Goal: Find specific page/section: Find specific page/section

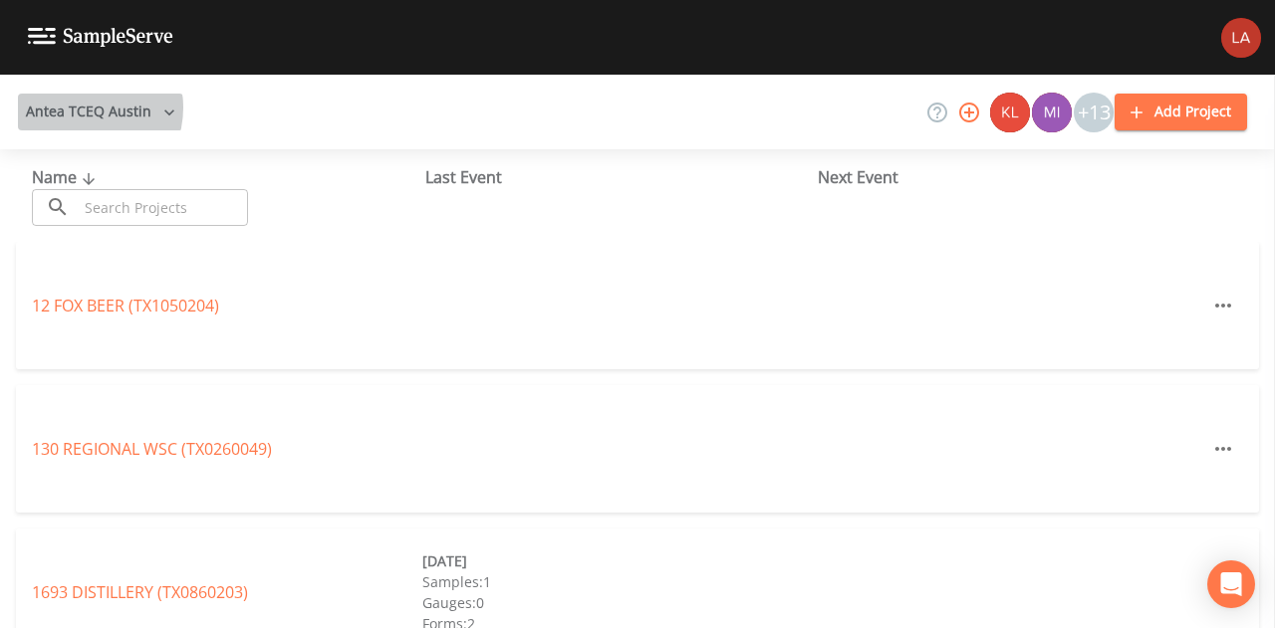
click at [80, 108] on button "Antea TCEQ Austin" at bounding box center [100, 112] width 165 height 37
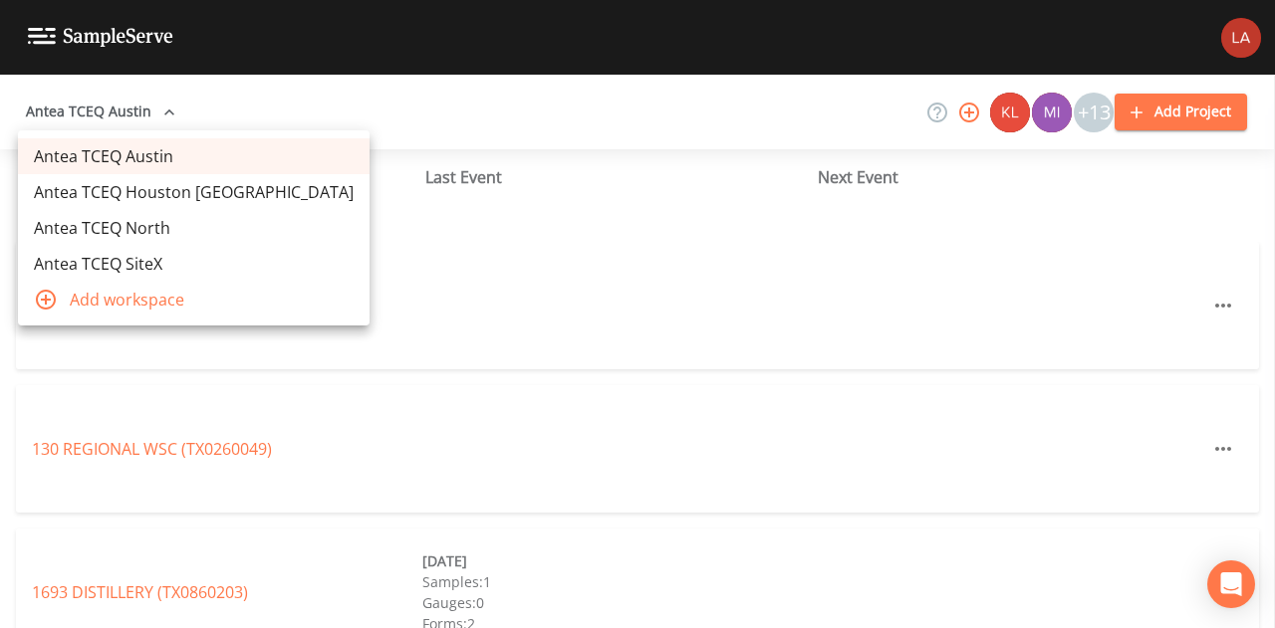
click at [150, 191] on link "Antea TCEQ Houston San Antonio" at bounding box center [194, 192] width 352 height 36
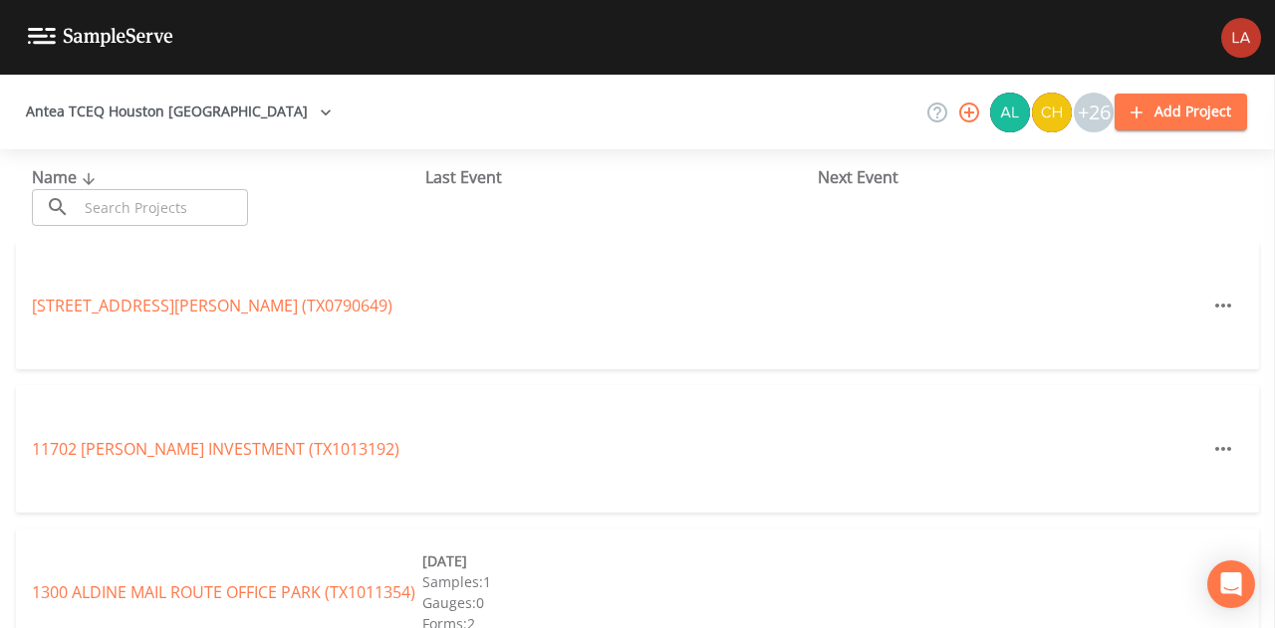
click at [205, 217] on input "text" at bounding box center [163, 207] width 170 height 37
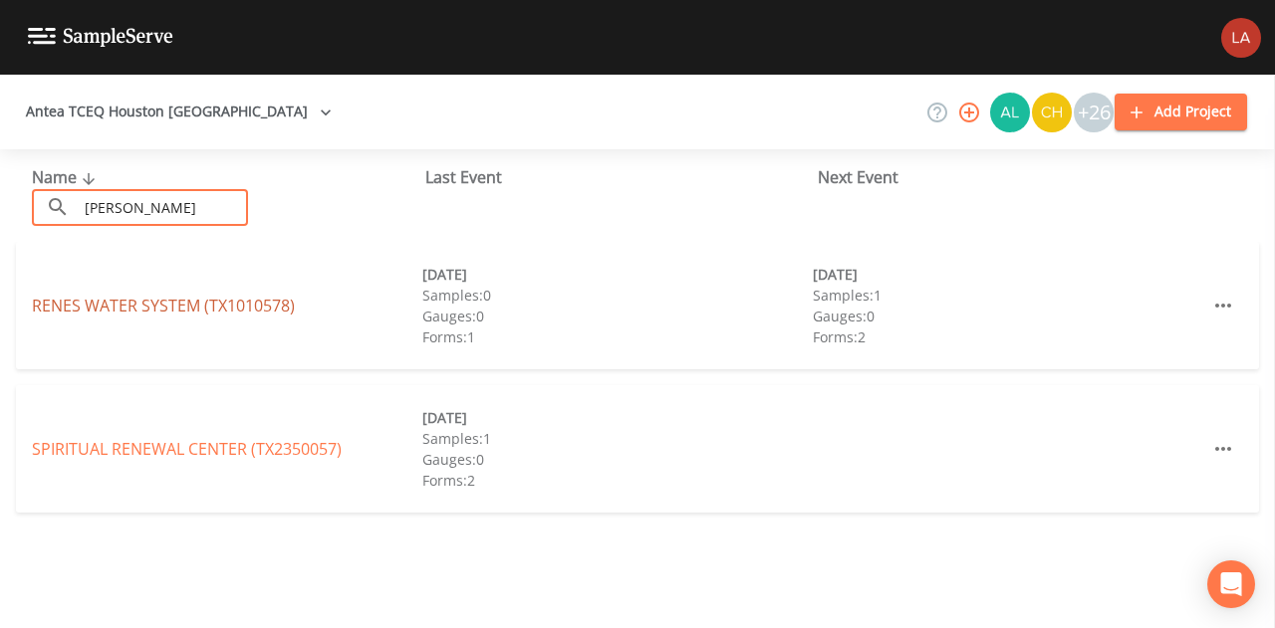
type input "rene"
click at [214, 310] on link "RENES WATER SYSTEM (TX1010578)" at bounding box center [163, 306] width 263 height 22
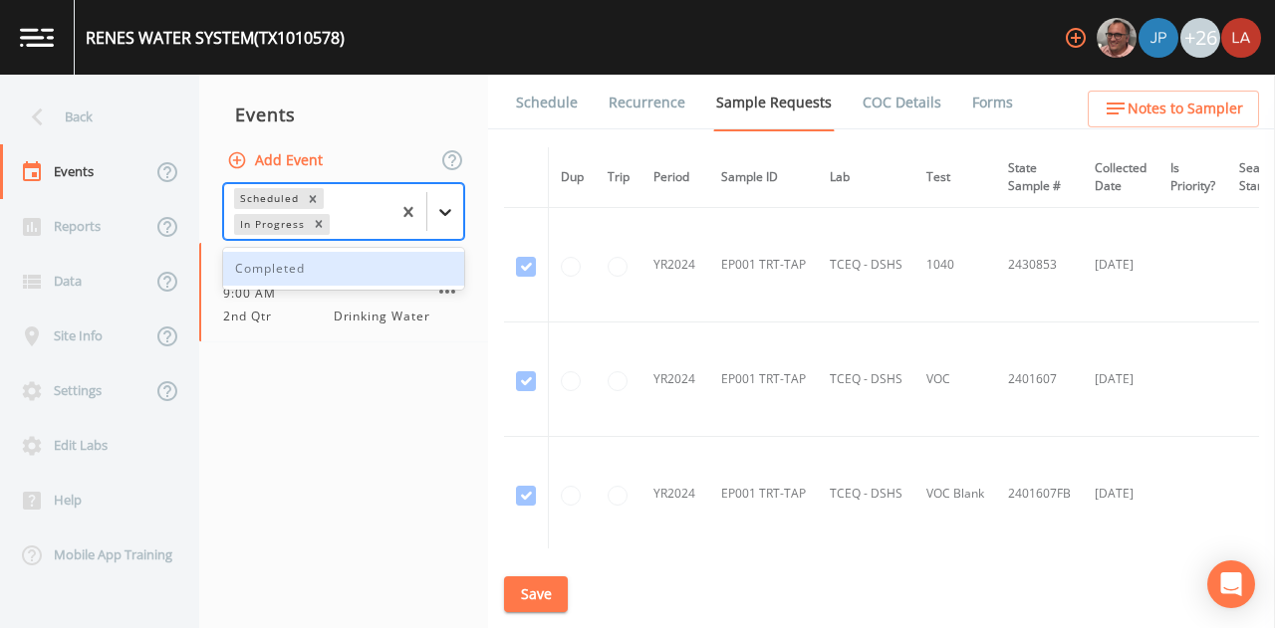
click at [452, 221] on div at bounding box center [445, 212] width 36 height 36
click at [317, 266] on div "Completed" at bounding box center [343, 269] width 241 height 34
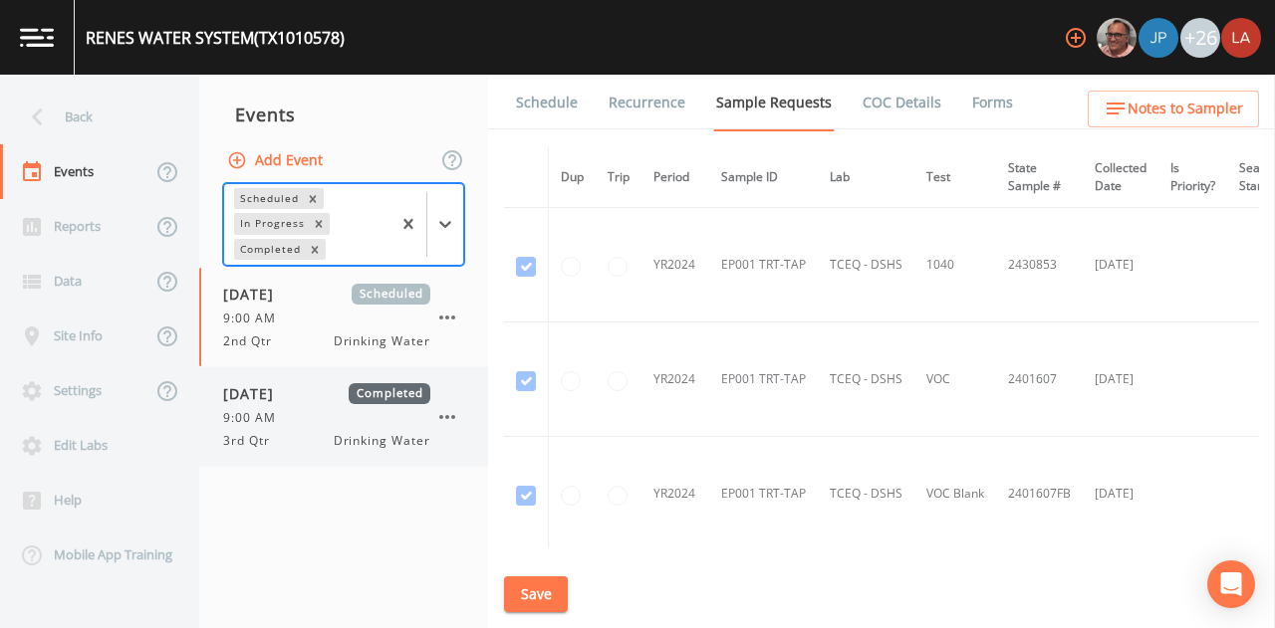
click at [299, 435] on div "3rd Qtr Drinking Water" at bounding box center [326, 441] width 207 height 18
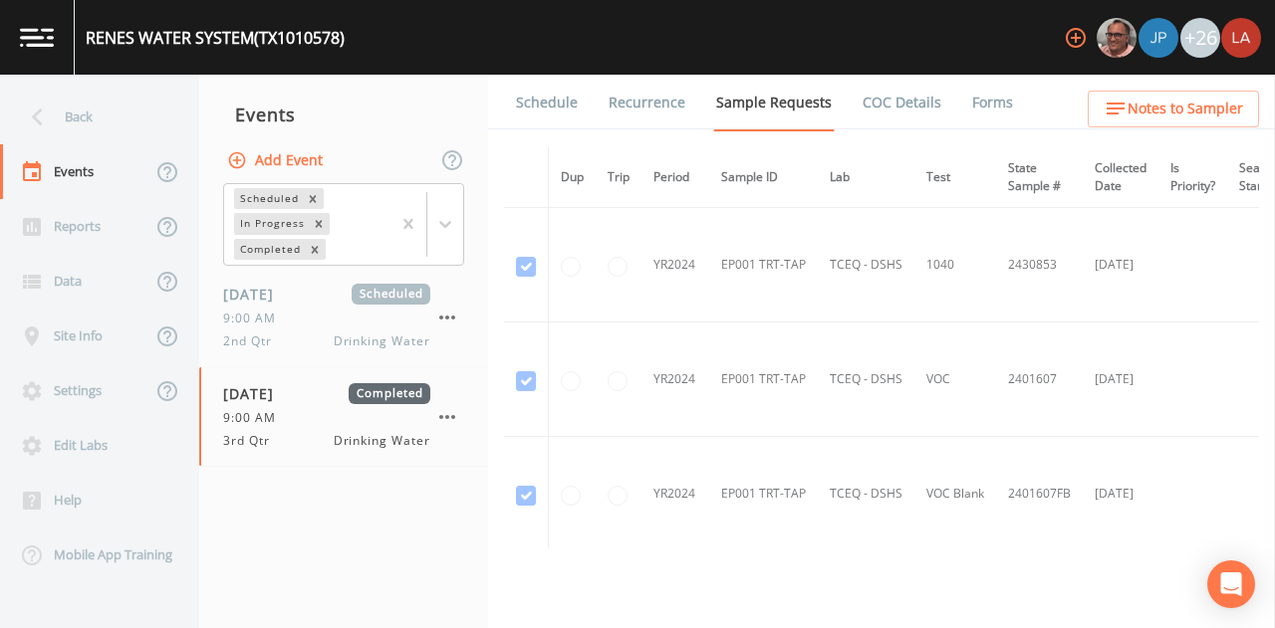
drag, startPoint x: 983, startPoint y: 98, endPoint x: 962, endPoint y: 97, distance: 20.9
click at [969, 99] on link "Forms" at bounding box center [992, 103] width 47 height 56
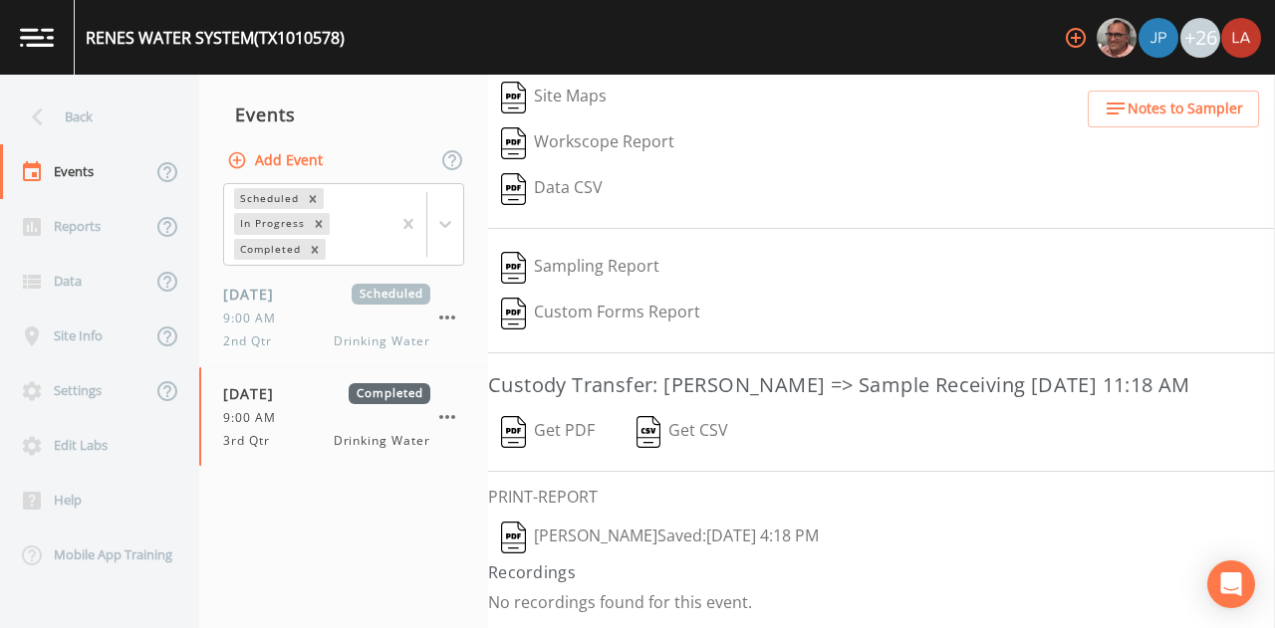
scroll to position [353, 0]
click at [663, 535] on button "Lauren Saenz  Saved: September 23, 2025 4:18 PM" at bounding box center [660, 538] width 344 height 46
click at [575, 433] on button "Get PDF" at bounding box center [548, 432] width 120 height 46
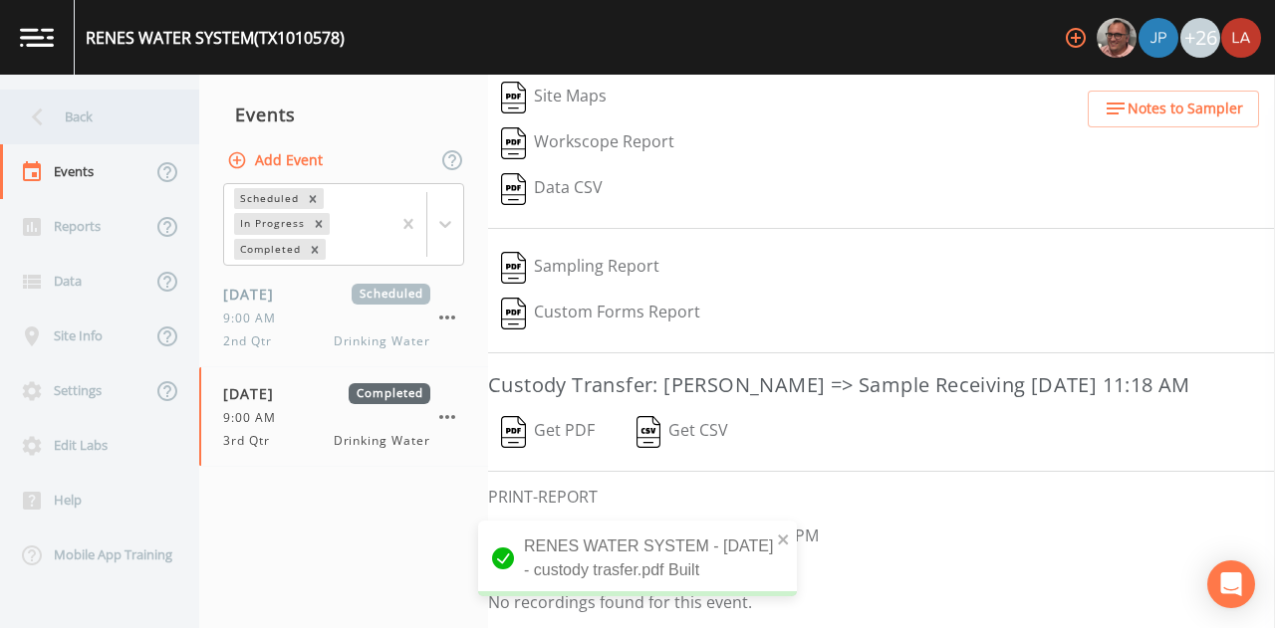
click at [73, 107] on div "Back" at bounding box center [89, 117] width 179 height 55
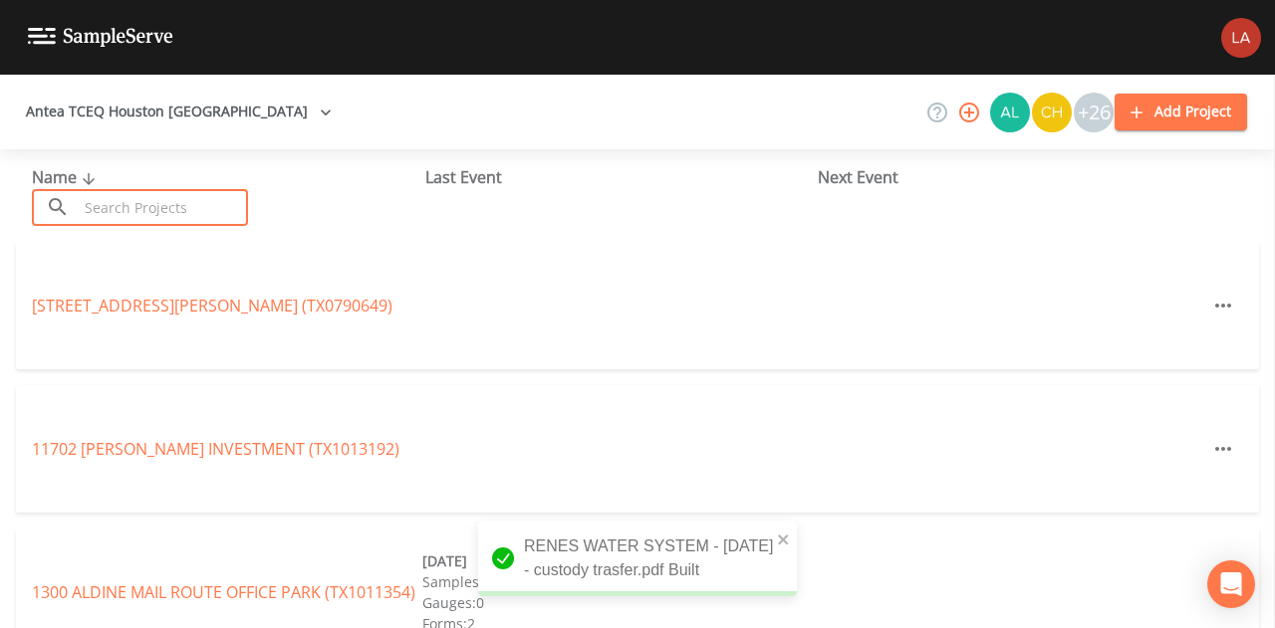
click at [125, 206] on input "text" at bounding box center [163, 207] width 170 height 37
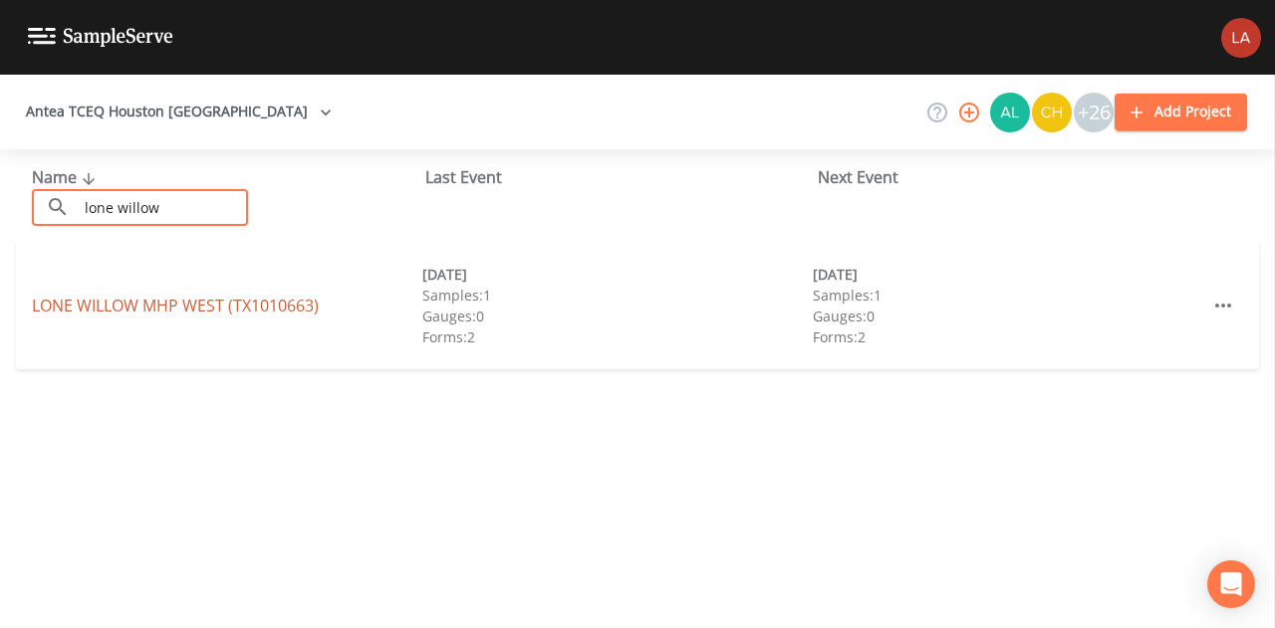
type input "lone willow"
click at [112, 298] on link "LONE WILLOW MHP WEST (TX1010663)" at bounding box center [175, 306] width 287 height 22
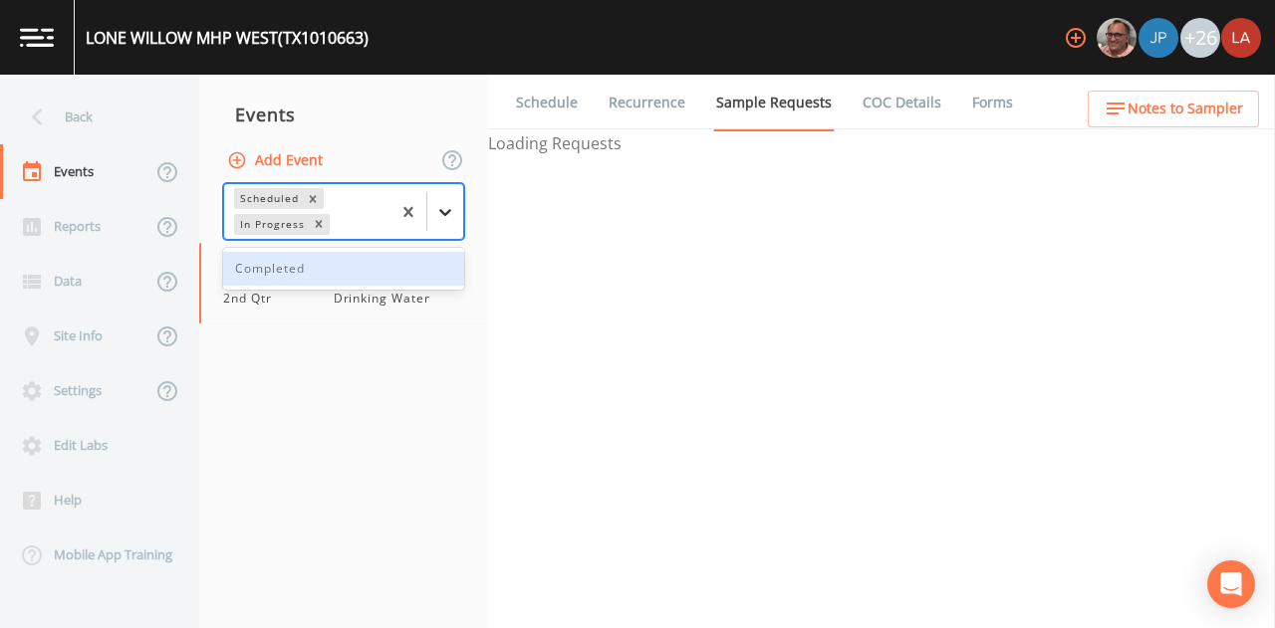
click at [437, 217] on icon at bounding box center [445, 212] width 20 height 20
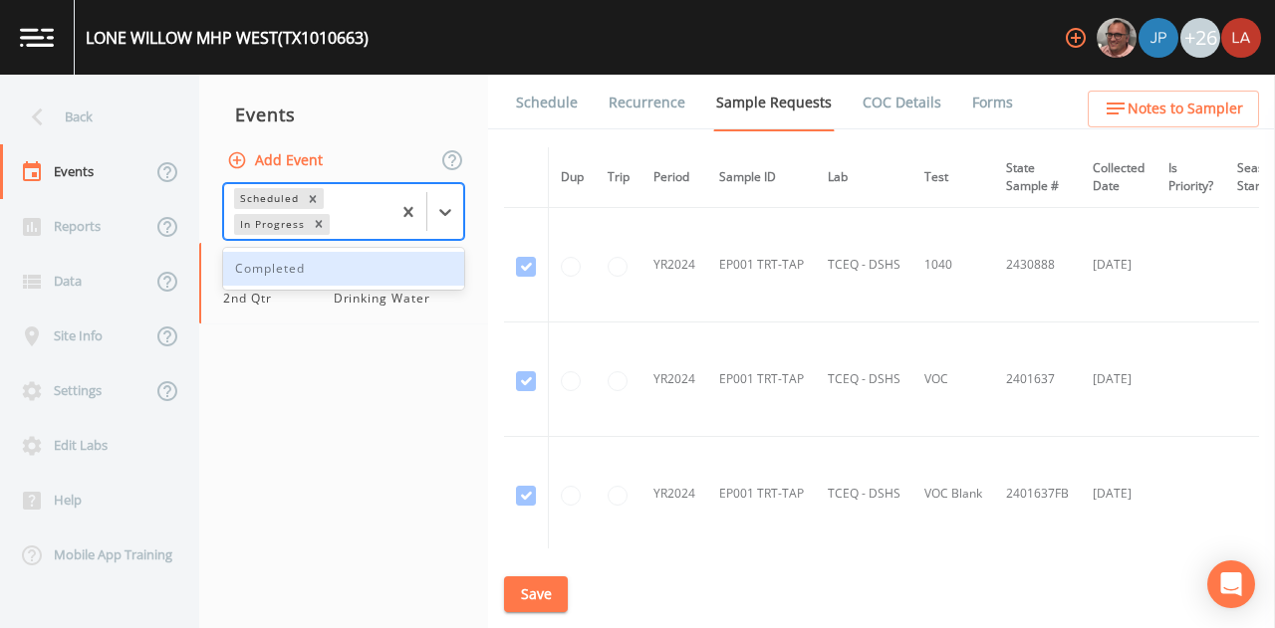
click at [274, 256] on div "Completed" at bounding box center [343, 269] width 241 height 34
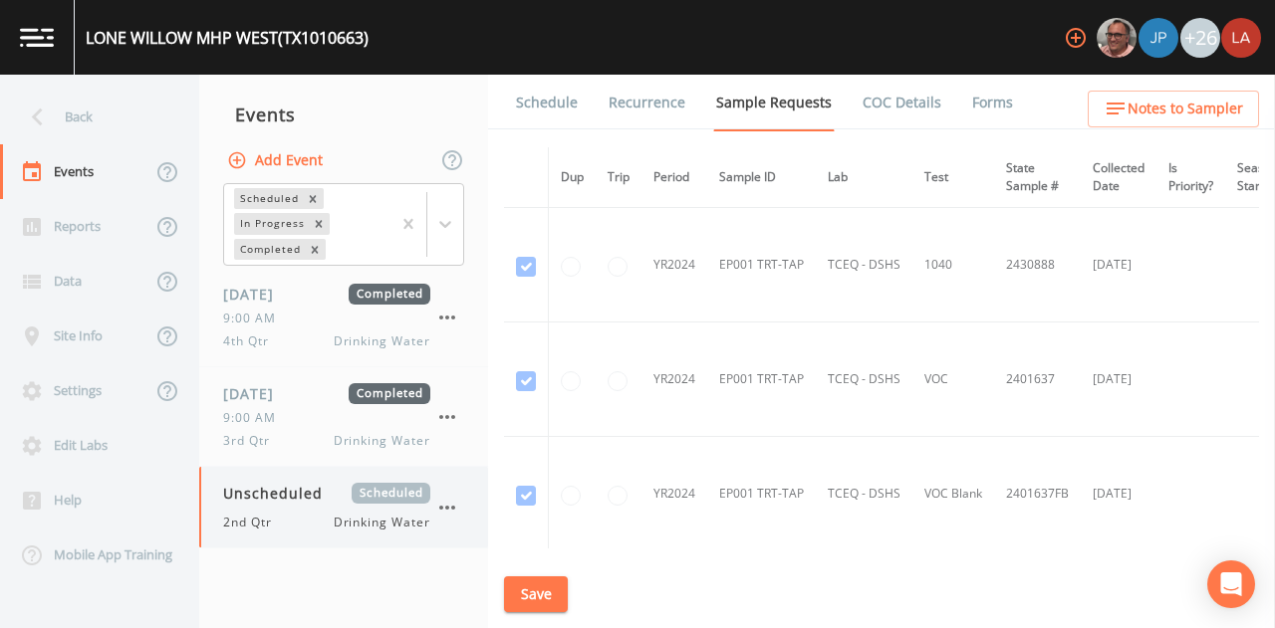
click at [275, 514] on span "2nd Qtr" at bounding box center [253, 523] width 61 height 18
click at [275, 438] on span "3rd Qtr" at bounding box center [252, 441] width 59 height 18
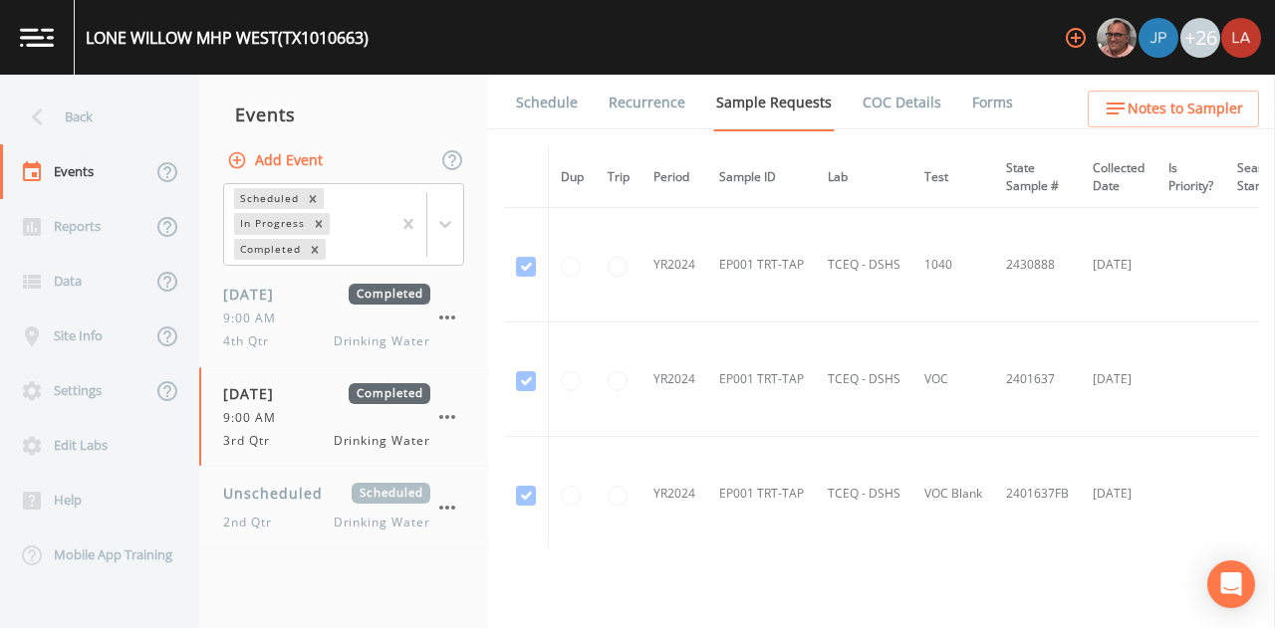
click at [980, 94] on link "Forms" at bounding box center [992, 103] width 47 height 56
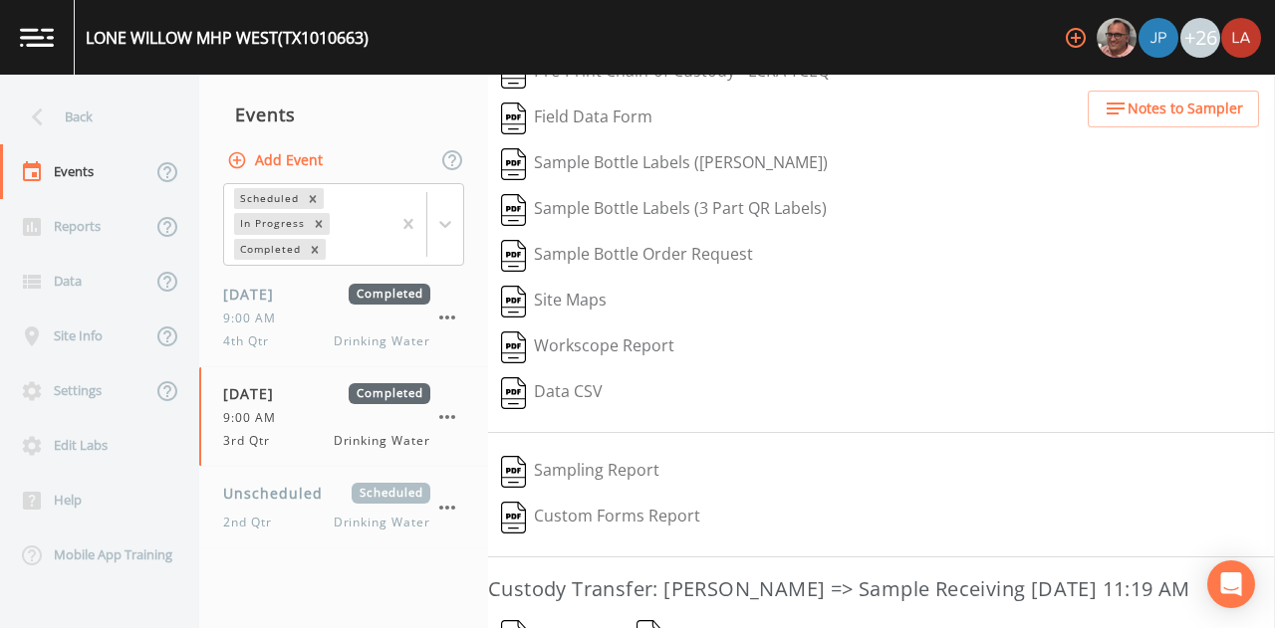
scroll to position [353, 0]
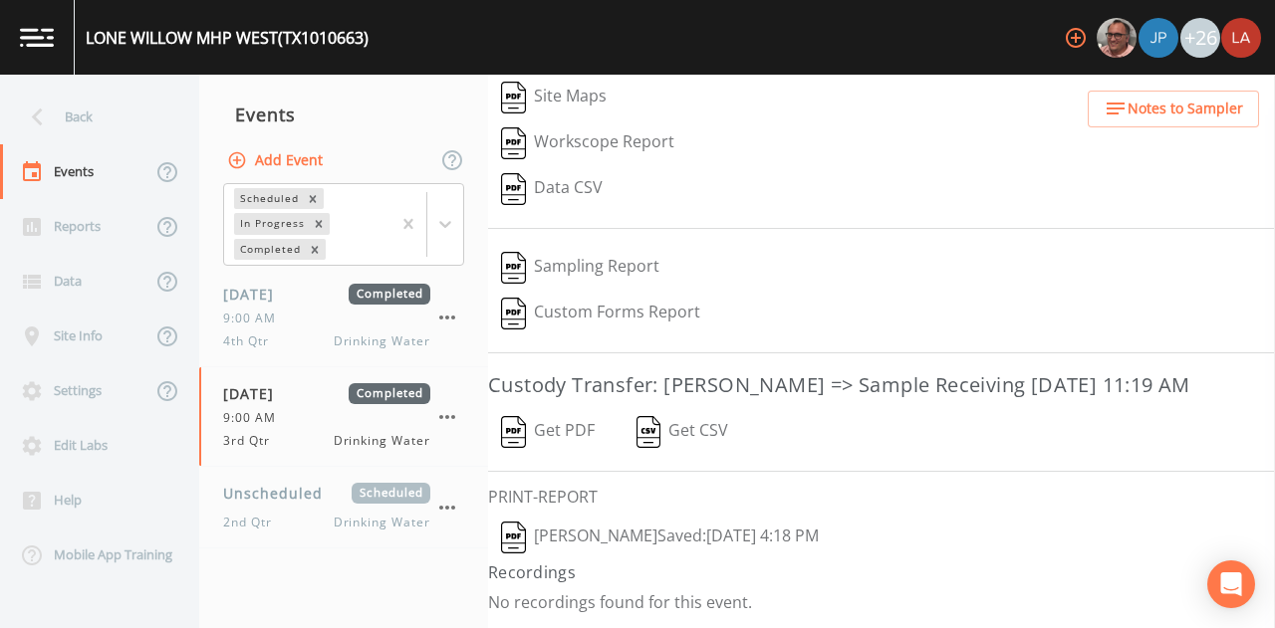
click at [609, 535] on button "Lauren Saenz  Saved: September 23, 2025 4:18 PM" at bounding box center [660, 538] width 344 height 46
drag, startPoint x: 575, startPoint y: 441, endPoint x: 507, endPoint y: 368, distance: 100.1
click at [575, 441] on button "Get PDF" at bounding box center [548, 432] width 120 height 46
click at [81, 124] on div "Back" at bounding box center [89, 117] width 179 height 55
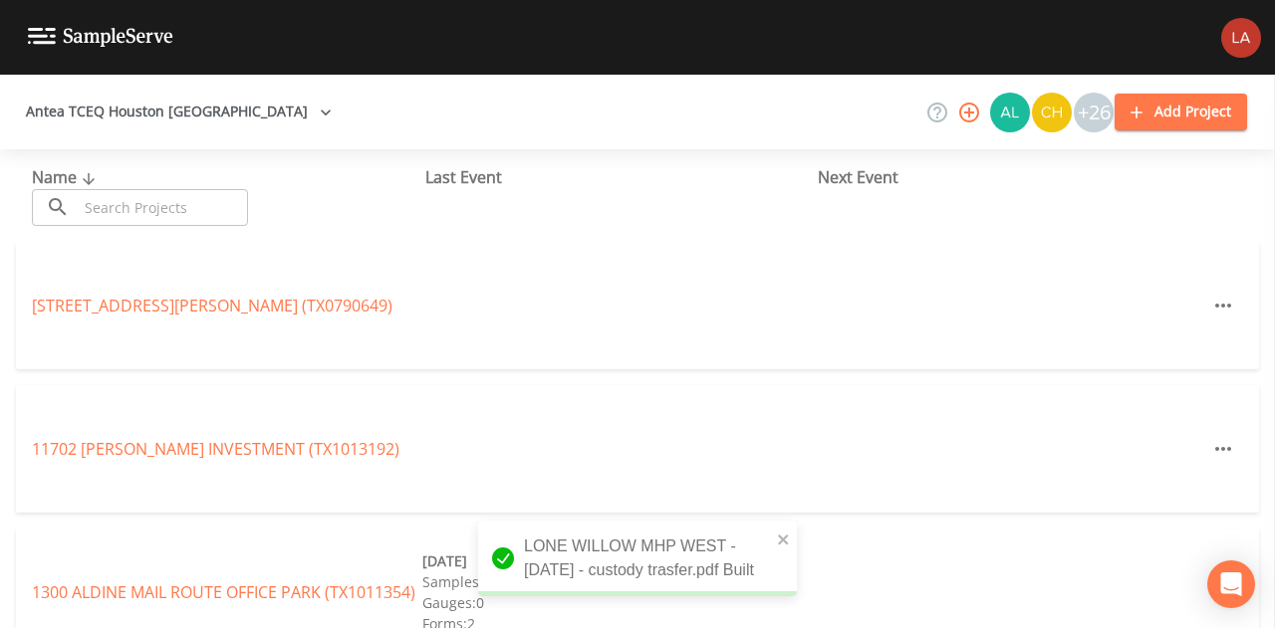
click at [123, 200] on input "text" at bounding box center [163, 207] width 170 height 37
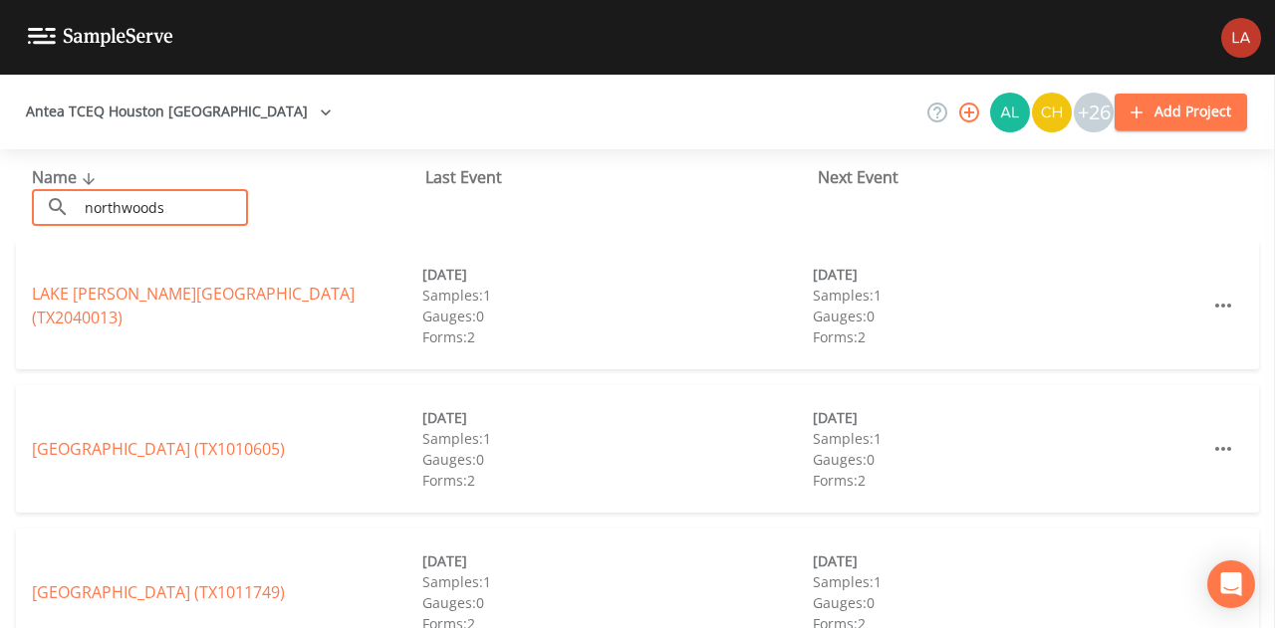
scroll to position [100, 0]
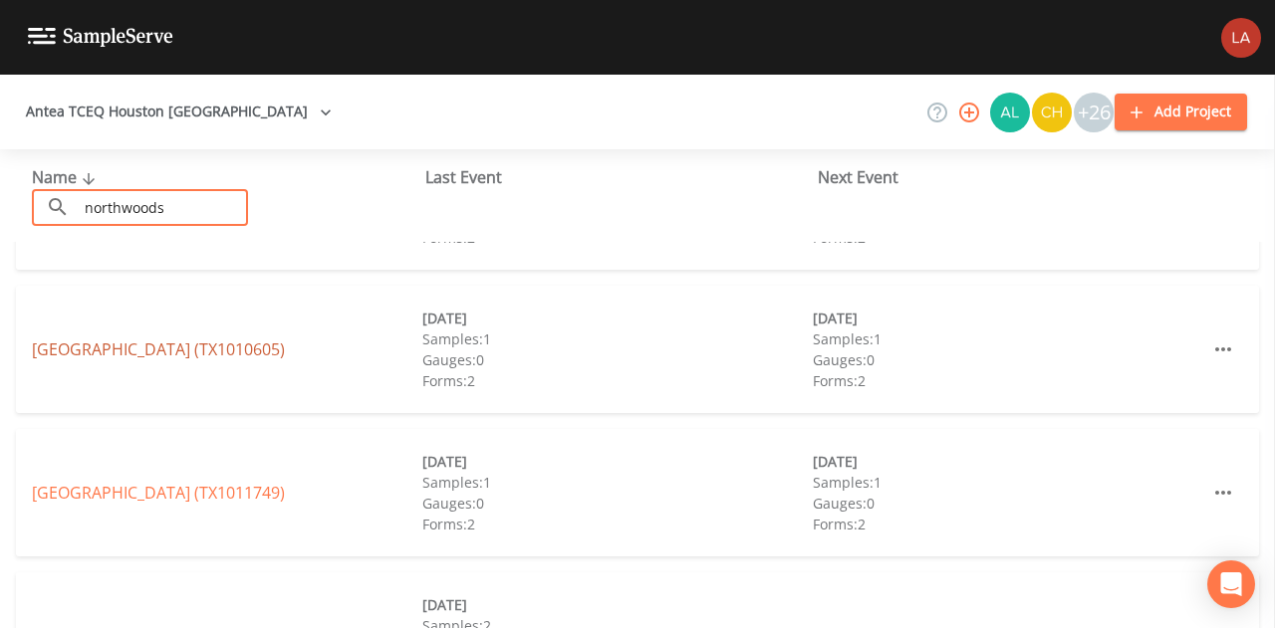
type input "northwoods"
click at [142, 339] on link "NORTHWOODS INDUSTRIAL PARK EAST (TX1010605)" at bounding box center [158, 350] width 253 height 22
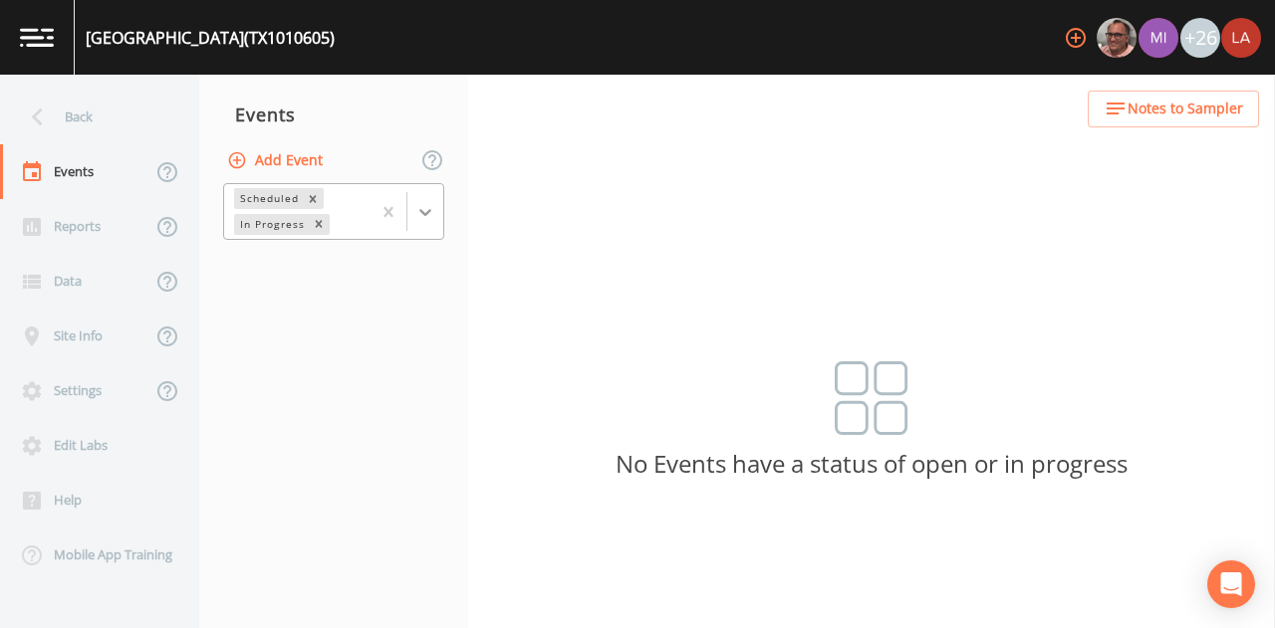
click at [422, 202] on icon at bounding box center [425, 212] width 20 height 20
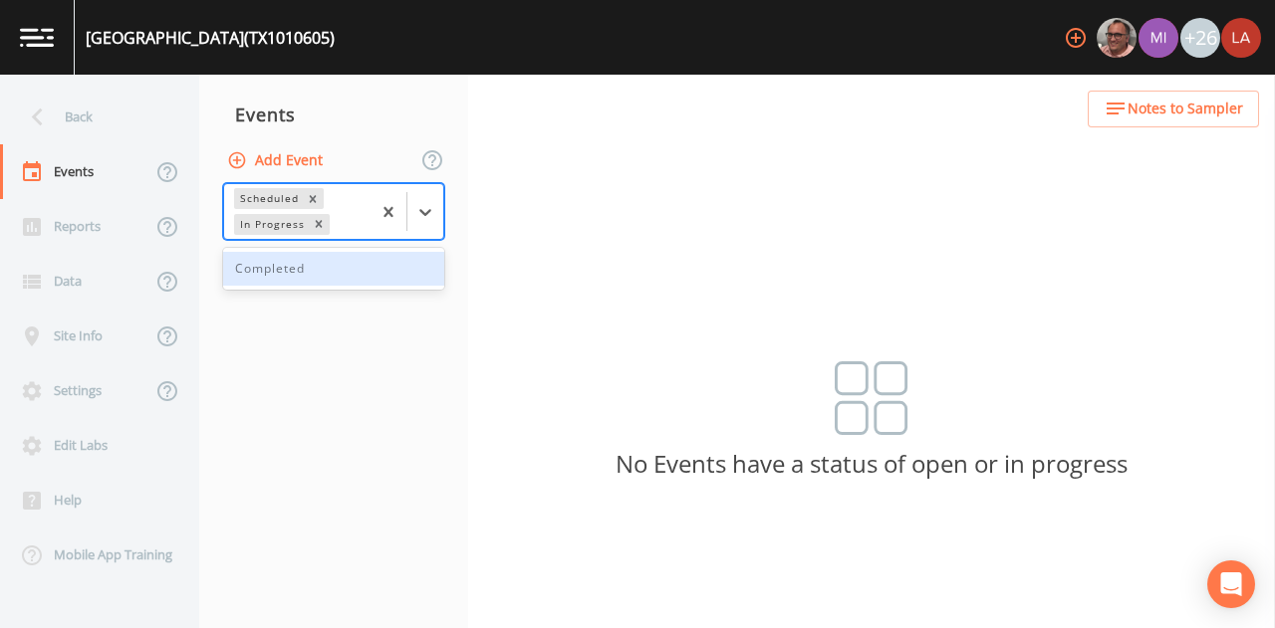
click at [299, 279] on div "Completed" at bounding box center [333, 269] width 221 height 34
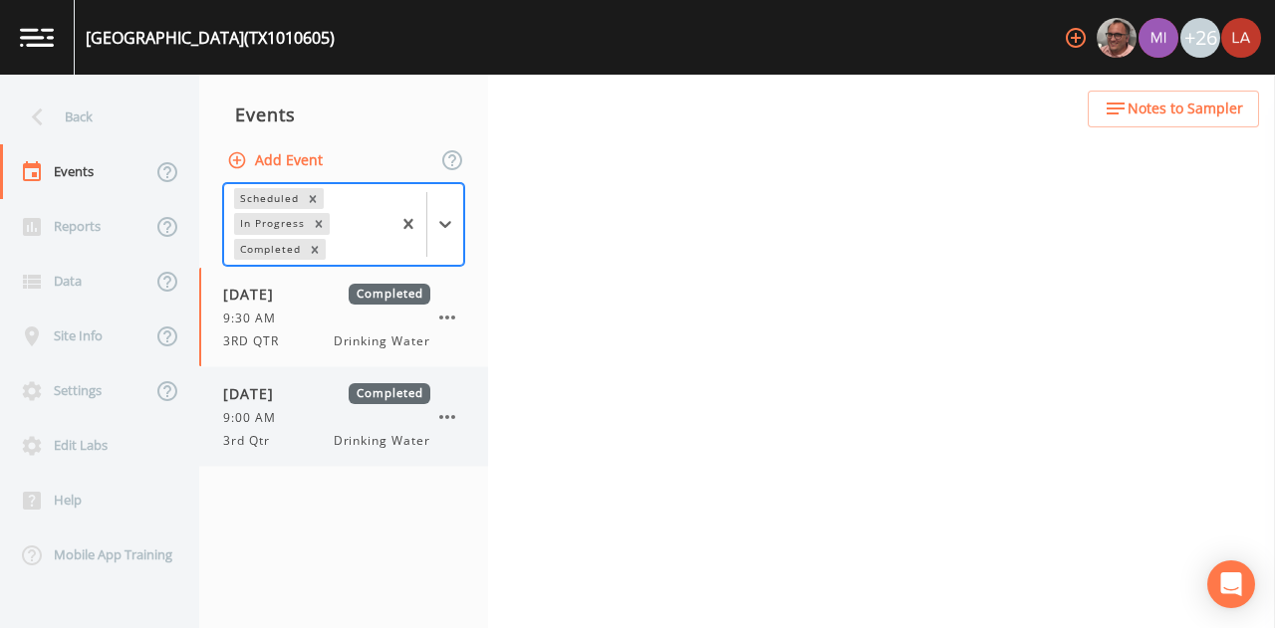
click at [289, 412] on div "9:00 AM" at bounding box center [326, 418] width 207 height 18
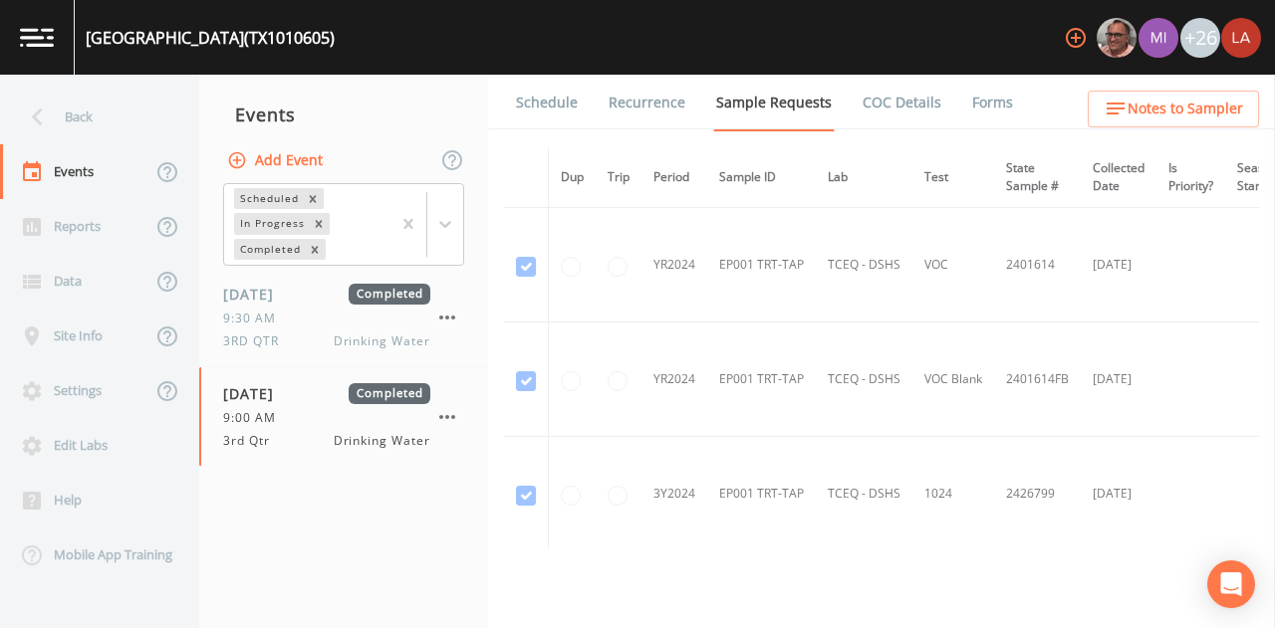
click at [969, 93] on link "Forms" at bounding box center [992, 103] width 47 height 56
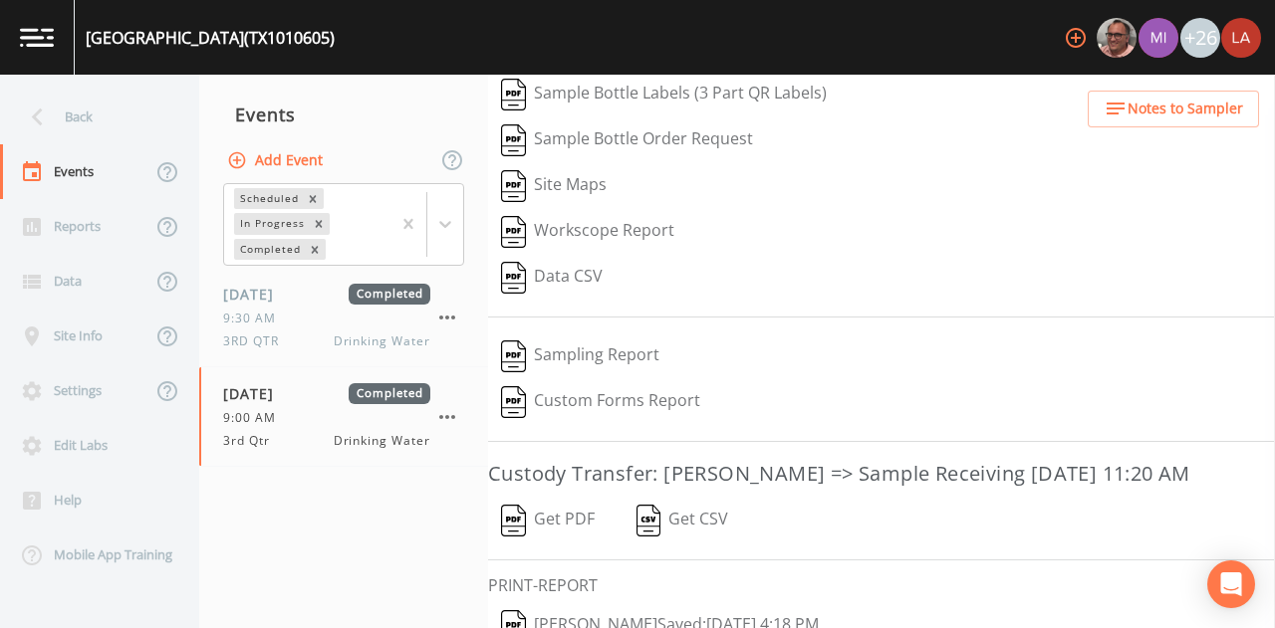
scroll to position [353, 0]
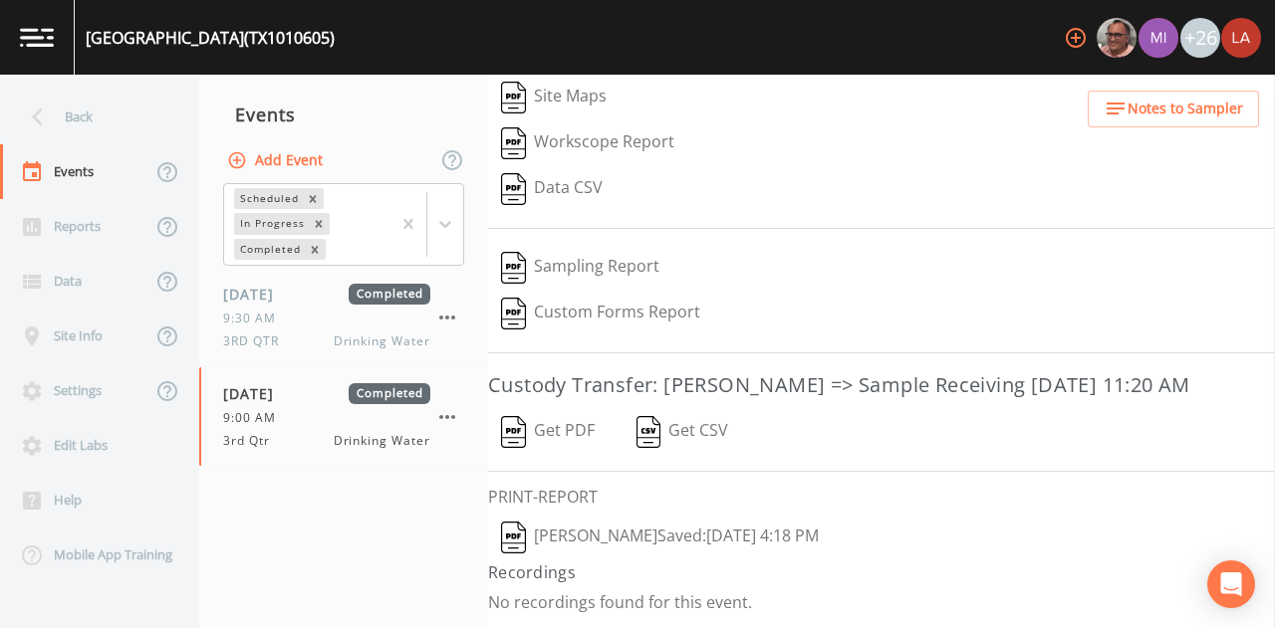
click at [610, 542] on button "Lauren Saenz  Saved: September 23, 2025 4:18 PM" at bounding box center [660, 538] width 344 height 46
click at [566, 425] on button "Get PDF" at bounding box center [548, 432] width 120 height 46
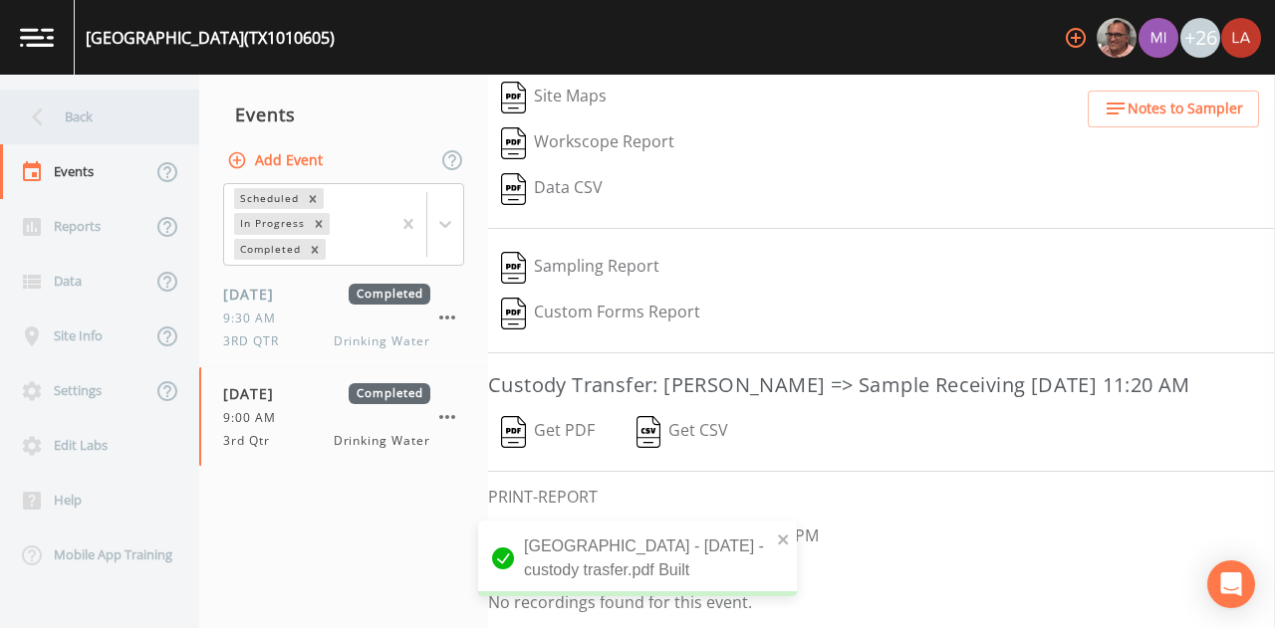
click at [48, 113] on icon at bounding box center [37, 117] width 35 height 35
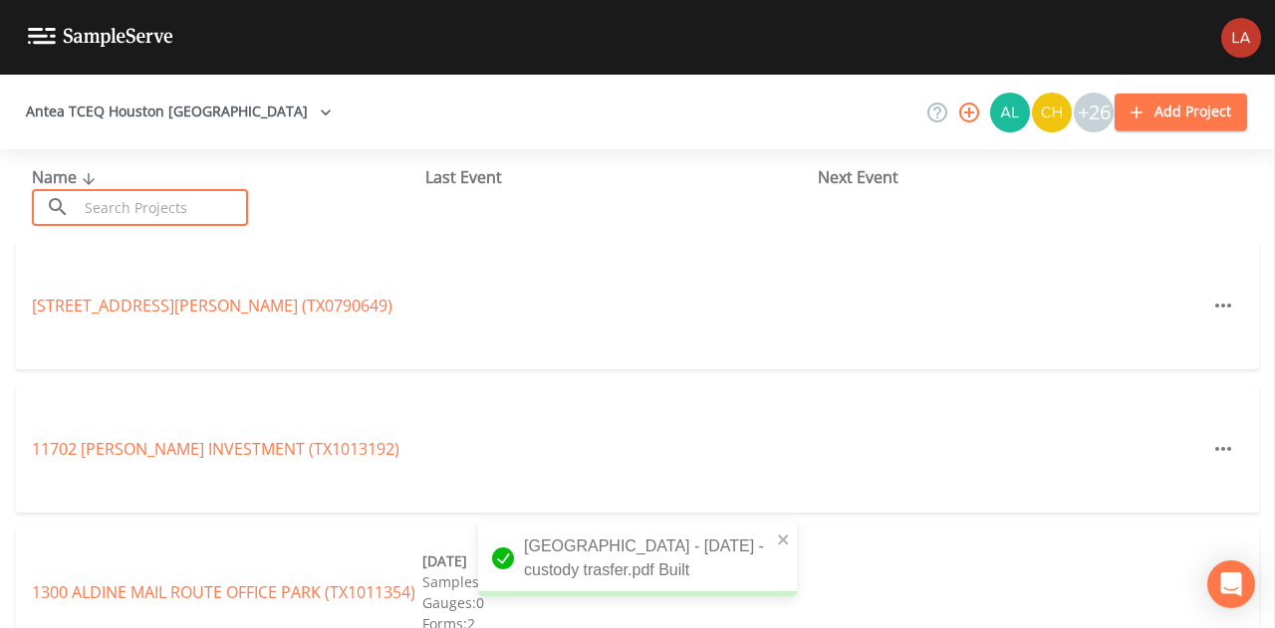
click at [183, 193] on input "text" at bounding box center [163, 207] width 170 height 37
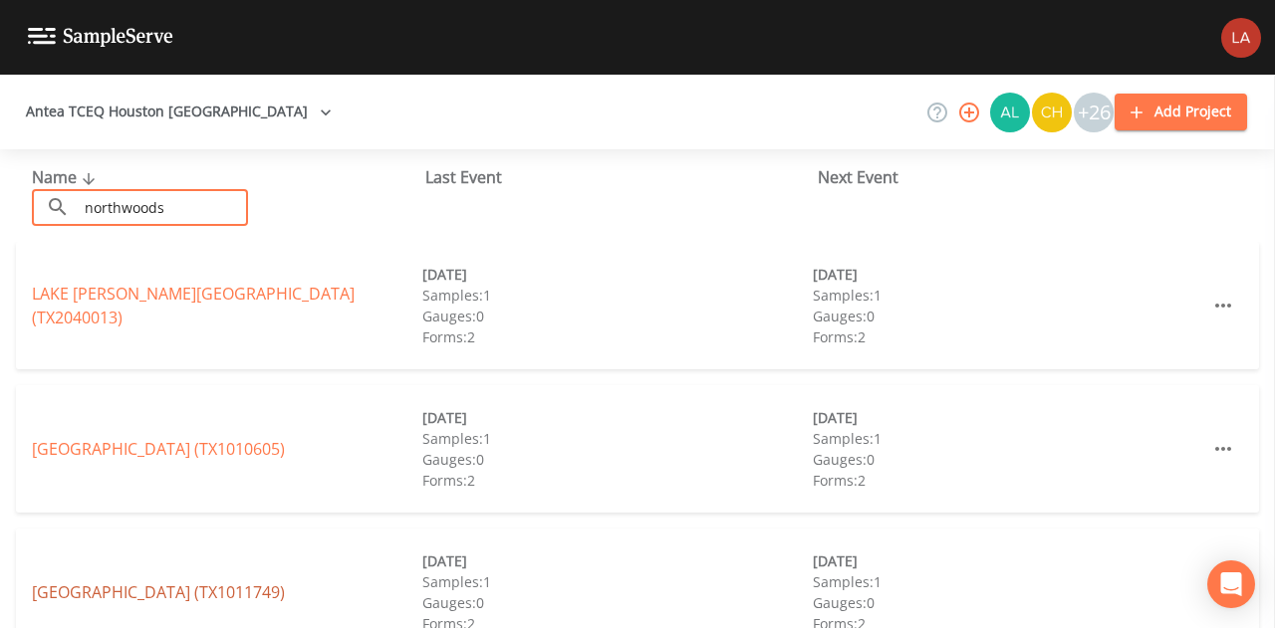
type input "northwoods"
click at [285, 582] on link "NORTHWOODS INDUSTRIAL PARK WEST (TX1011749)" at bounding box center [158, 593] width 253 height 22
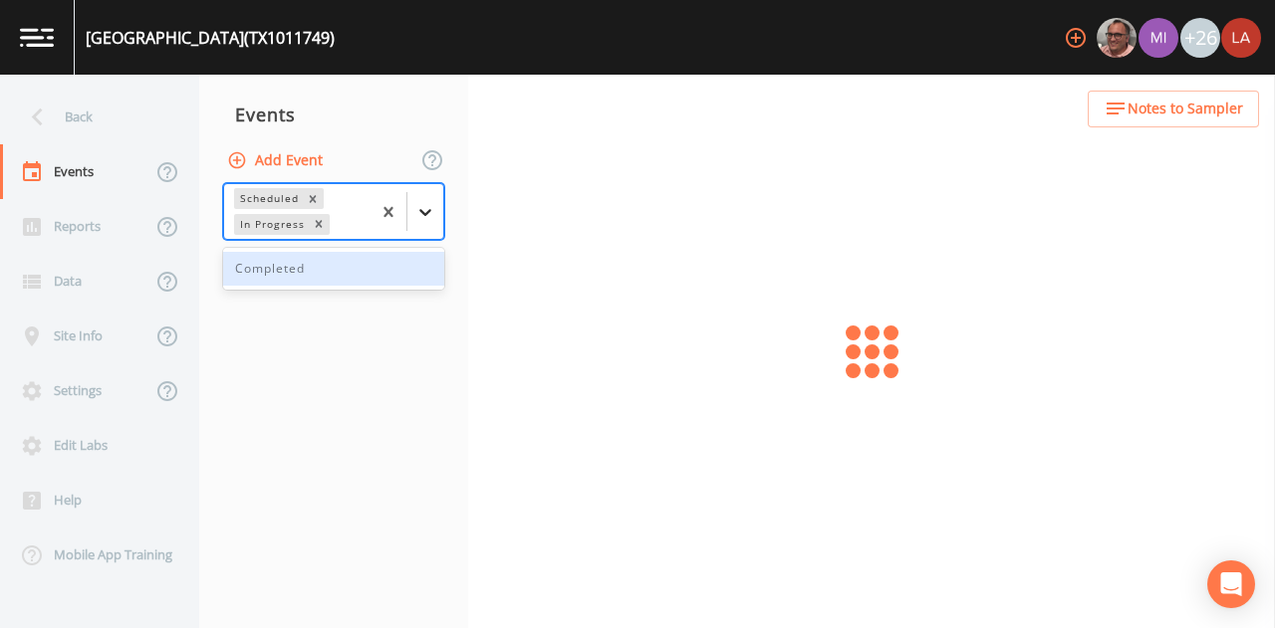
click at [419, 207] on icon at bounding box center [425, 212] width 20 height 20
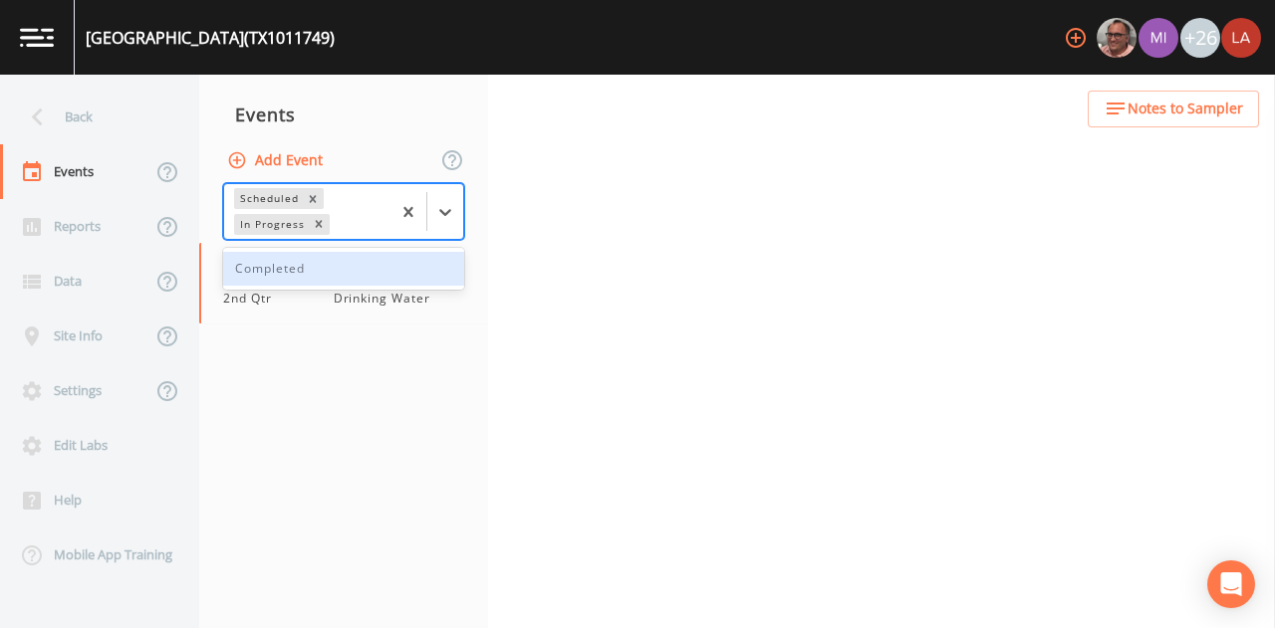
click at [314, 262] on div "Completed" at bounding box center [343, 269] width 241 height 34
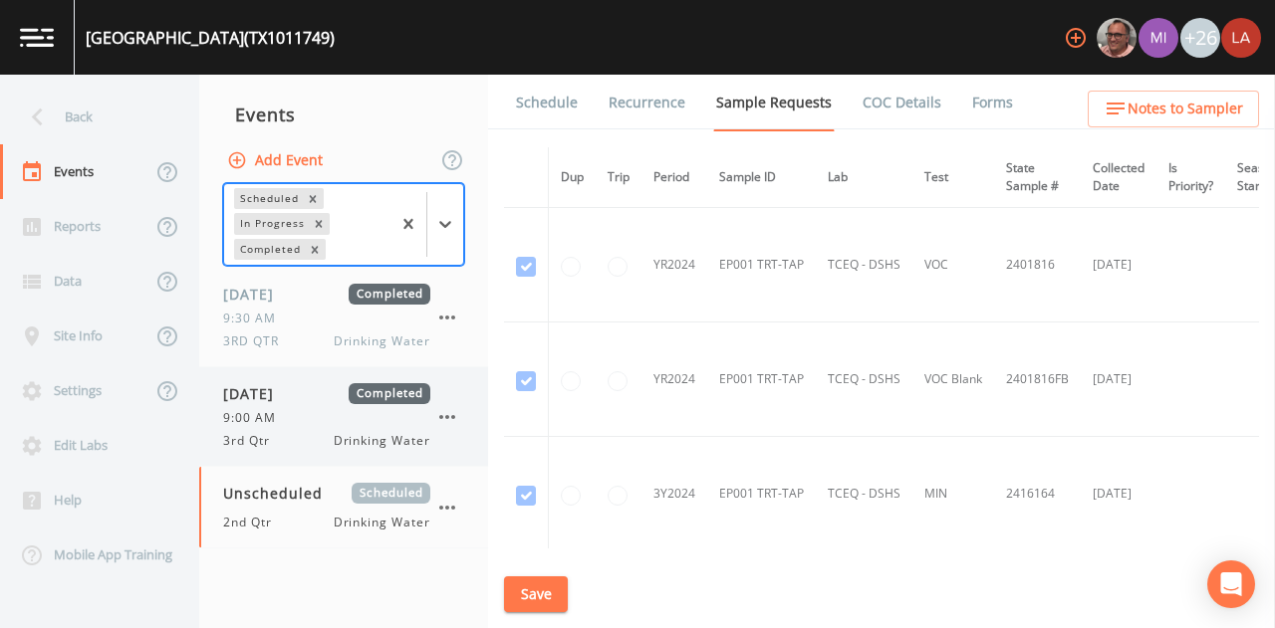
click at [287, 433] on div "3rd Qtr Drinking Water" at bounding box center [326, 441] width 207 height 18
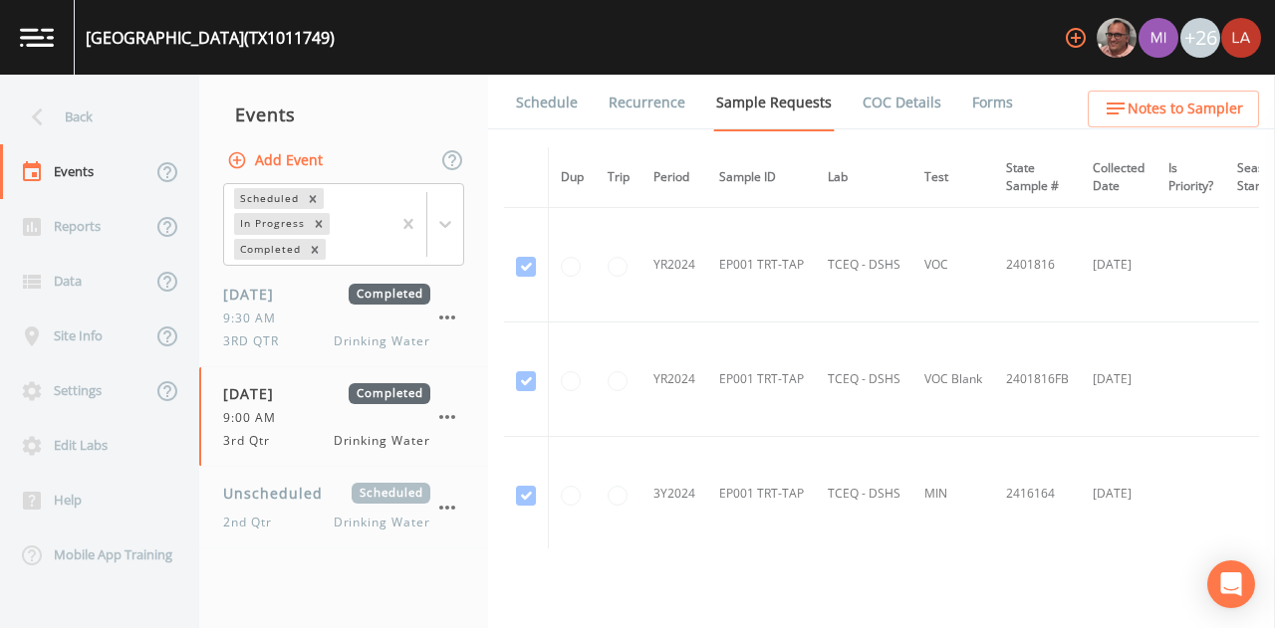
click at [969, 103] on link "Forms" at bounding box center [992, 103] width 47 height 56
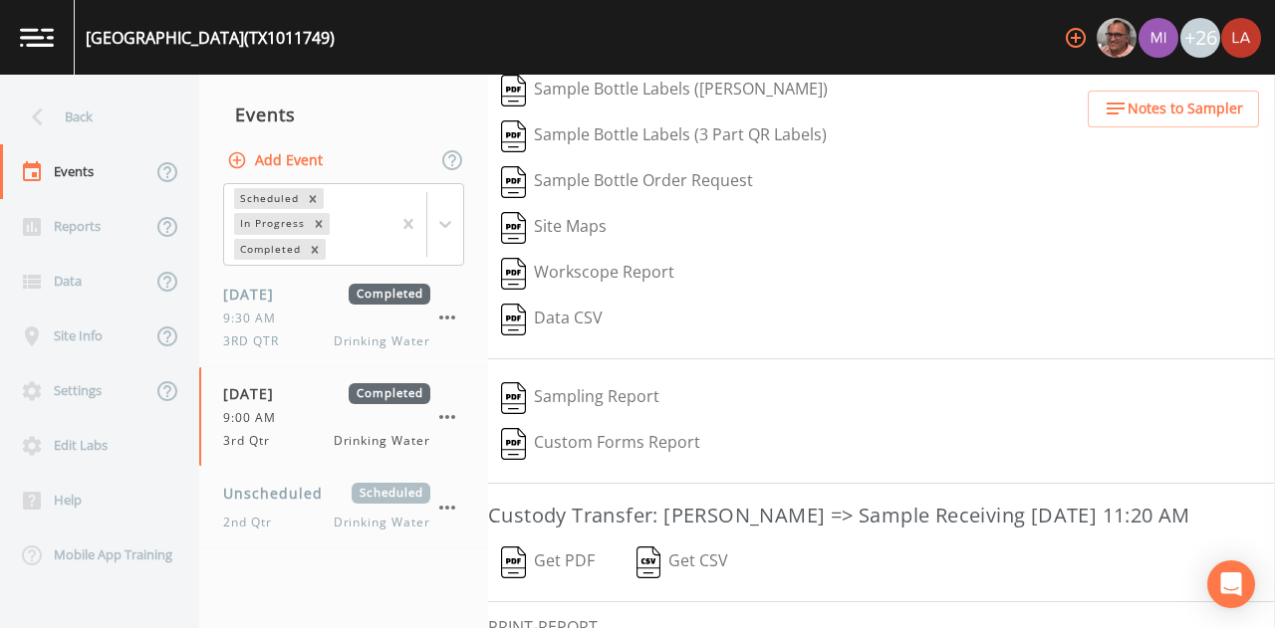
scroll to position [353, 0]
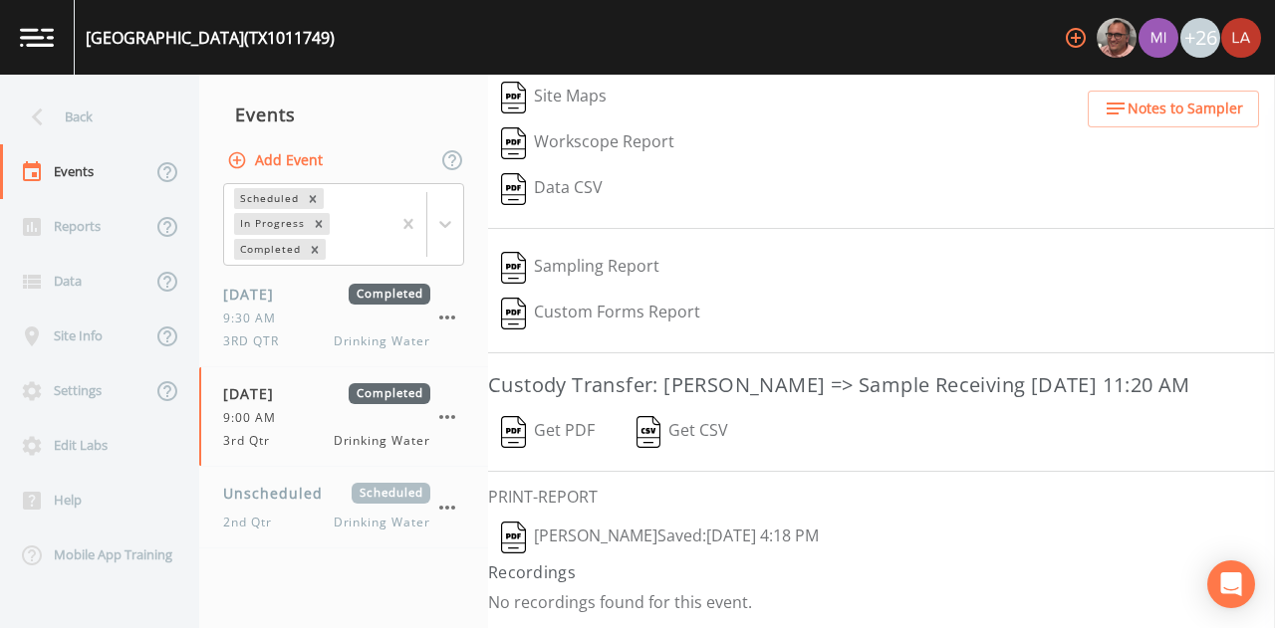
click at [616, 530] on button "Lauren Saenz  Saved: September 23, 2025 4:18 PM" at bounding box center [660, 538] width 344 height 46
click at [570, 431] on button "Get PDF" at bounding box center [548, 432] width 120 height 46
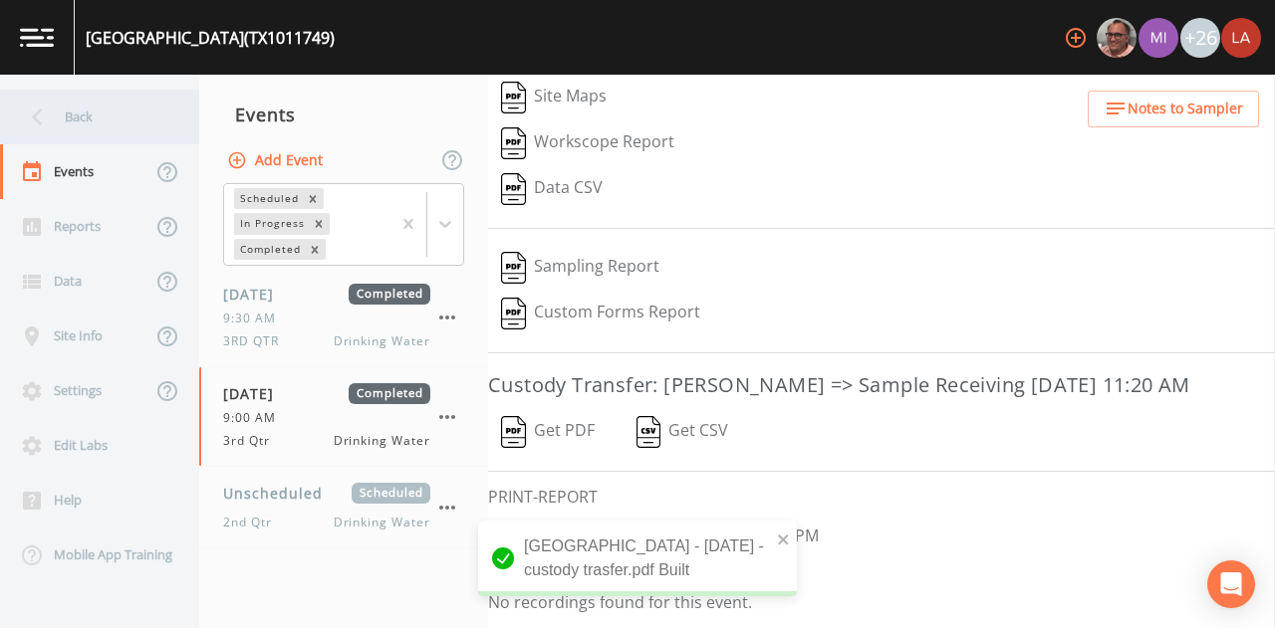
click at [74, 108] on div "Back" at bounding box center [89, 117] width 179 height 55
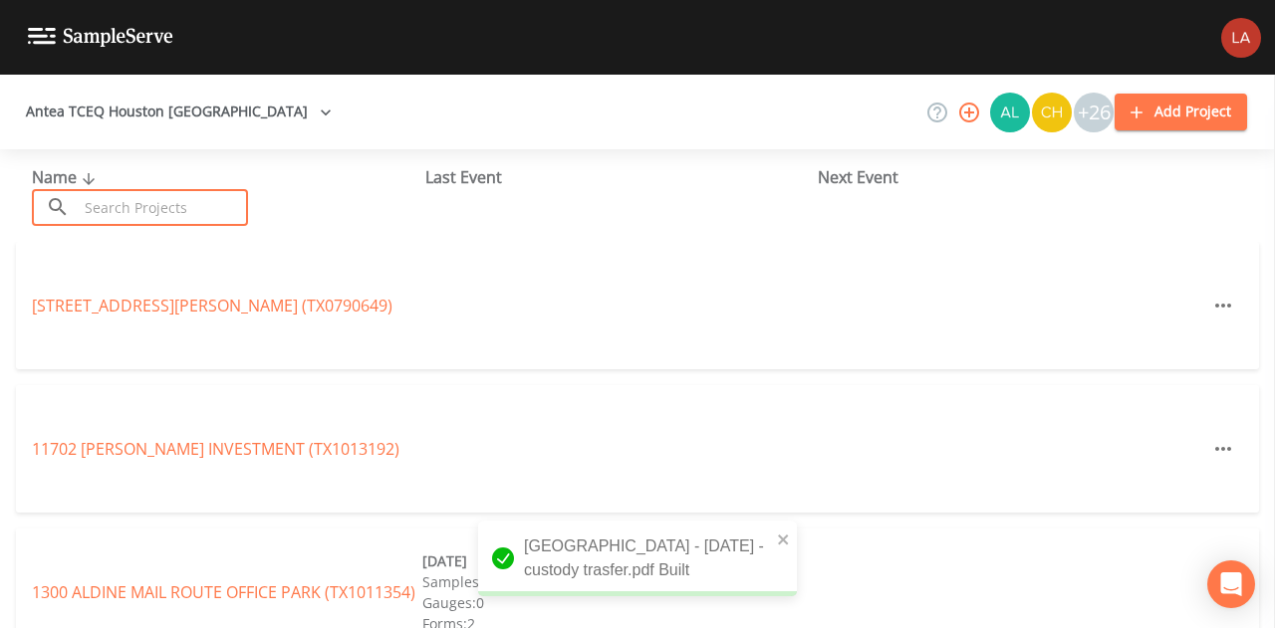
click at [184, 189] on input "text" at bounding box center [163, 207] width 170 height 37
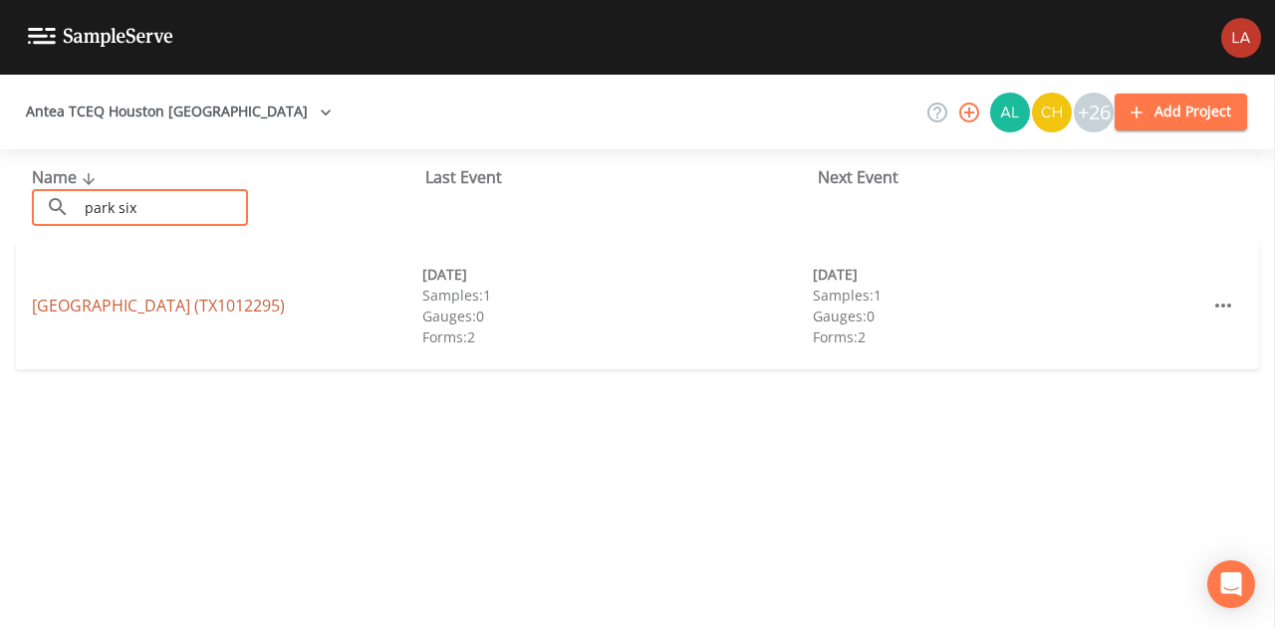
type input "park six"
click at [120, 300] on link "PARK SIX WEST (TX1012295)" at bounding box center [158, 306] width 253 height 22
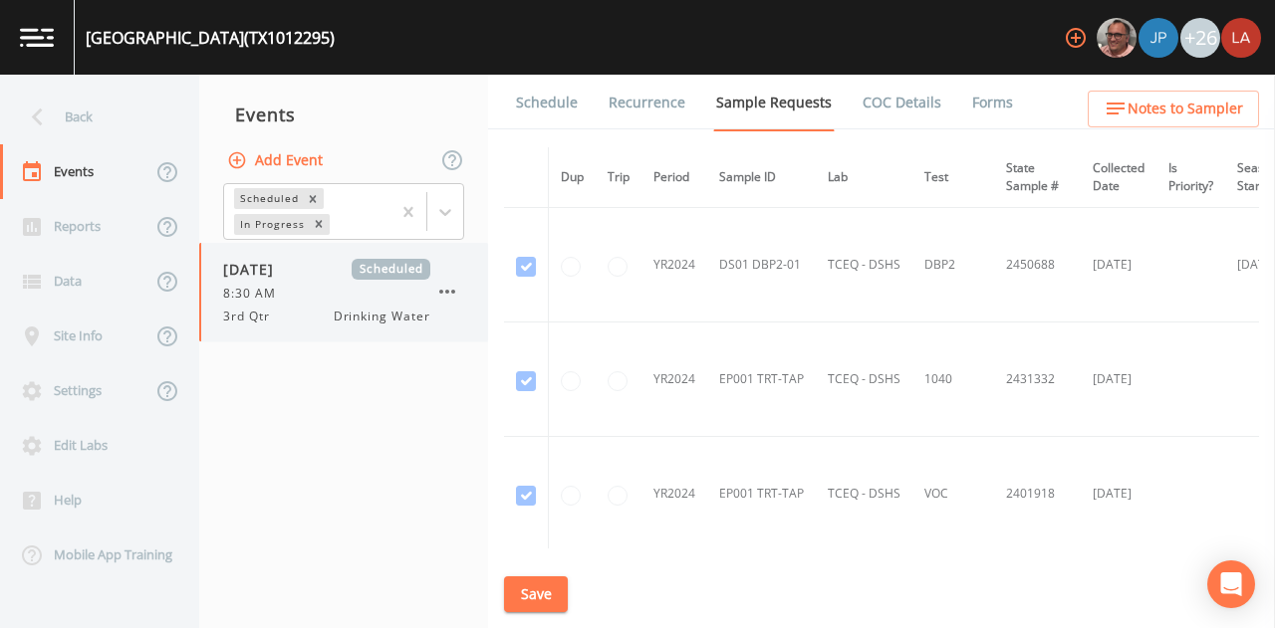
click at [307, 314] on div "3rd Qtr Drinking Water" at bounding box center [326, 317] width 207 height 18
click at [533, 79] on link "Schedule" at bounding box center [547, 103] width 68 height 56
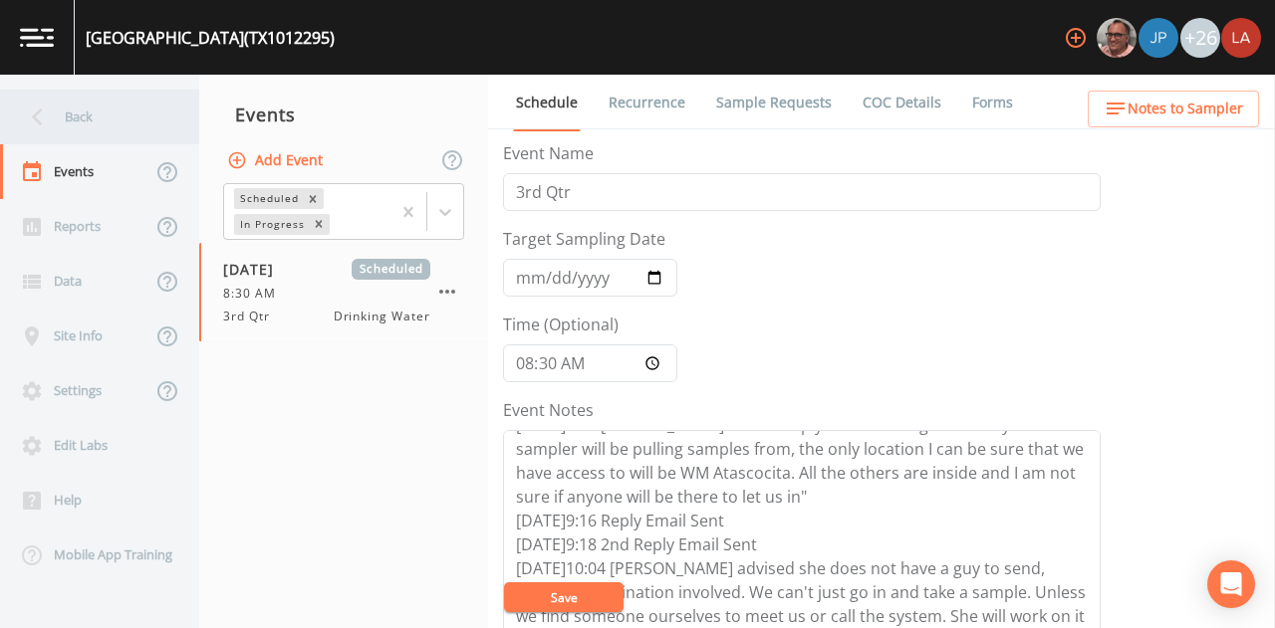
click at [71, 122] on div "Back" at bounding box center [89, 117] width 179 height 55
